Goal: Task Accomplishment & Management: Use online tool/utility

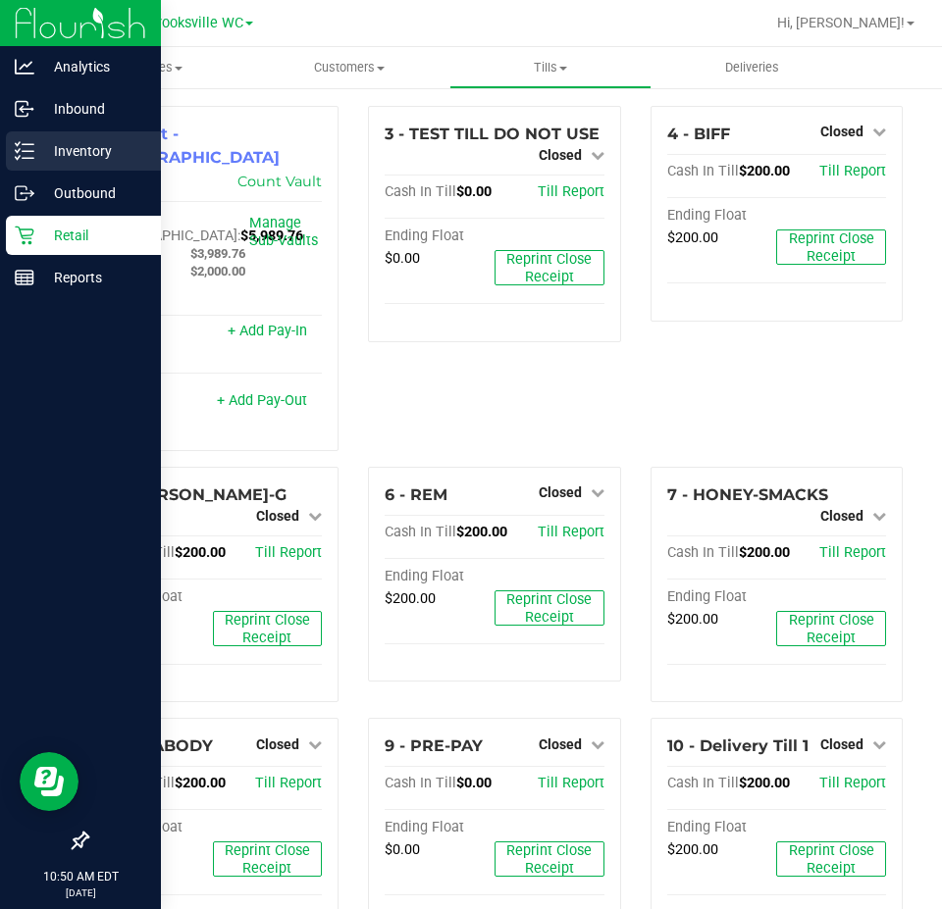
click at [21, 149] on icon at bounding box center [25, 151] width 20 height 20
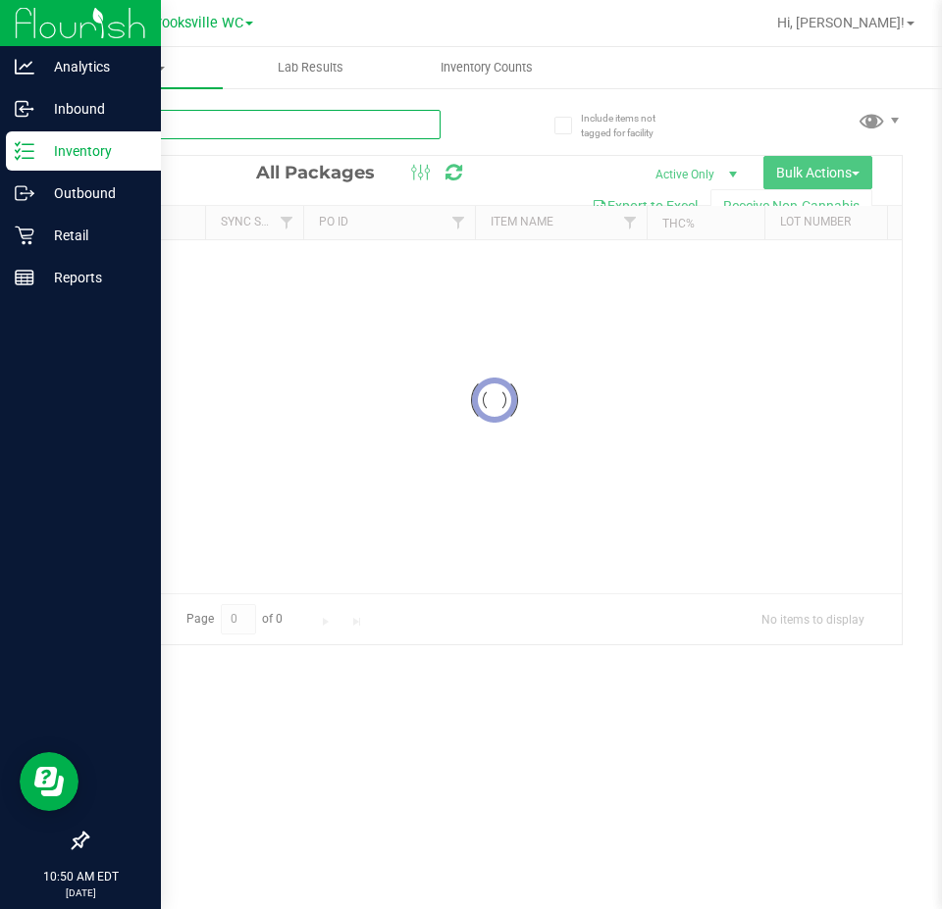
click at [260, 126] on input "text" at bounding box center [263, 124] width 354 height 29
click at [259, 125] on input "text" at bounding box center [263, 124] width 354 height 29
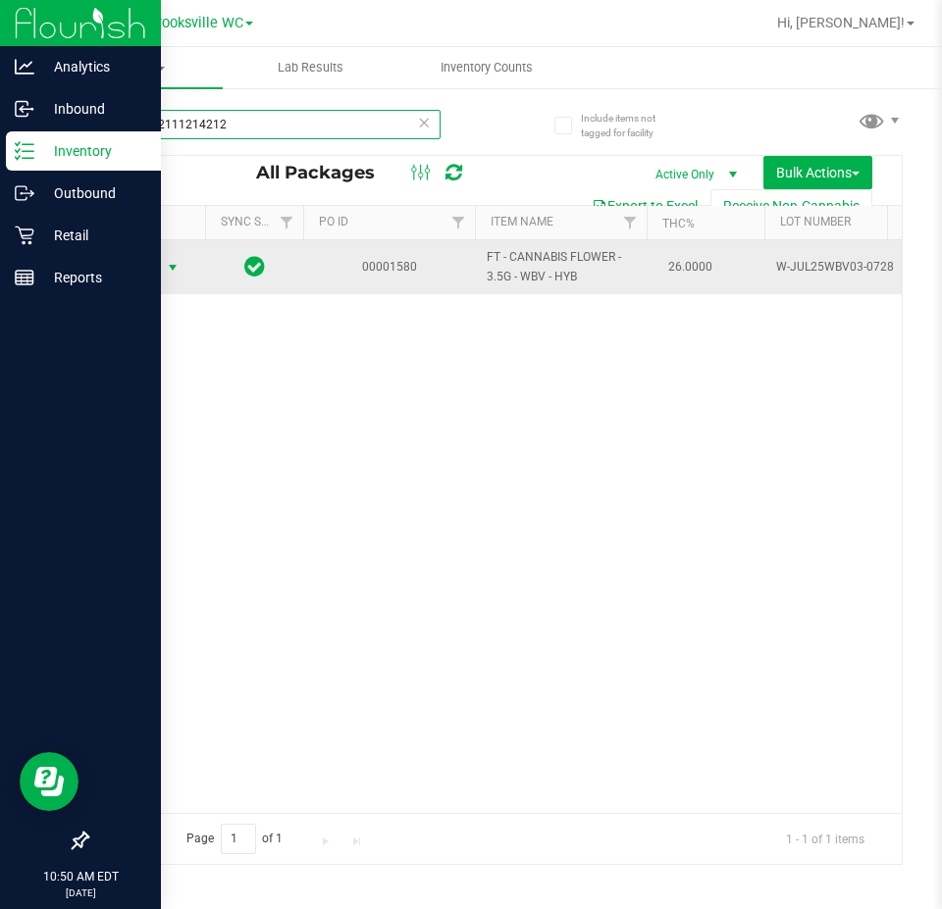
type input "5414152111214212"
click at [176, 269] on span "select" at bounding box center [173, 268] width 16 height 16
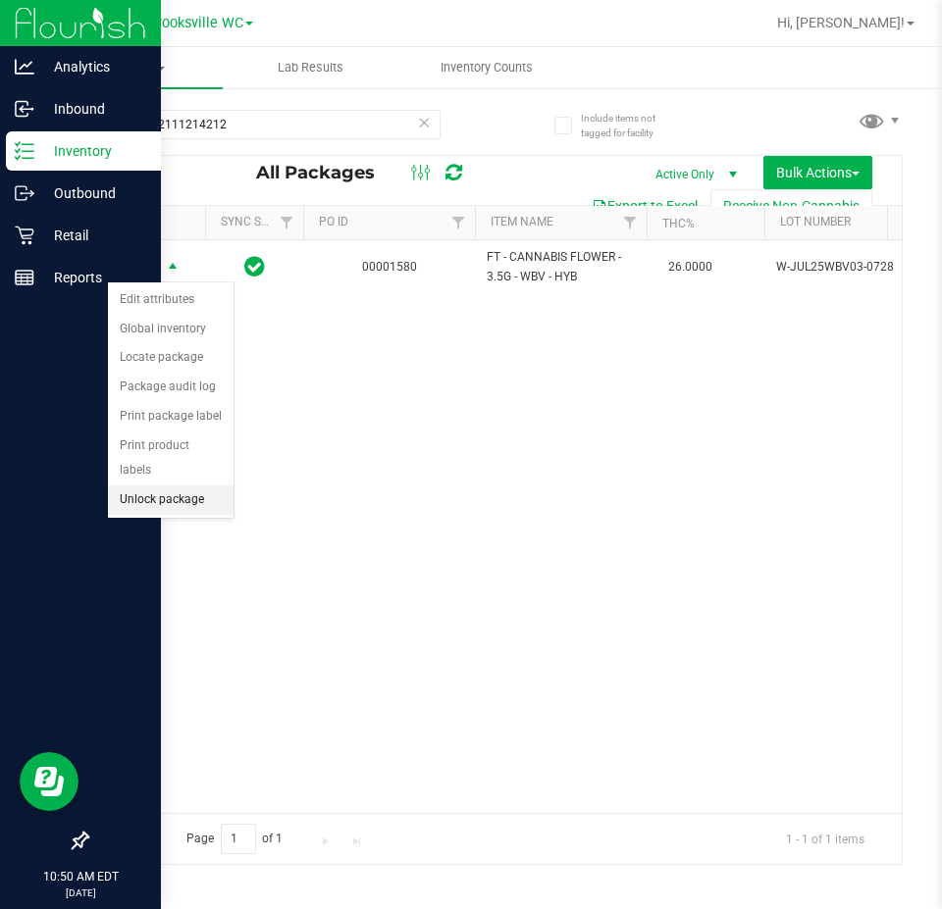
click at [156, 486] on li "Unlock package" at bounding box center [171, 500] width 126 height 29
